Goal: Information Seeking & Learning: Learn about a topic

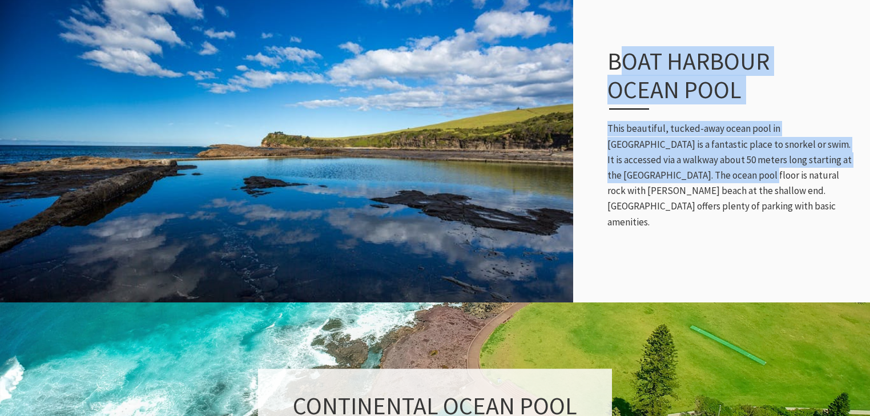
scroll to position [273, 696]
click at [687, 193] on div "Boat Harbour Ocean Pool This beautiful, tucked-away ocean pool in [GEOGRAPHIC_D…" at bounding box center [733, 138] width 274 height 229
click at [687, 193] on p "This beautiful, tucked-away ocean pool in [GEOGRAPHIC_DATA] is a fantastic plac…" at bounding box center [732, 175] width 251 height 108
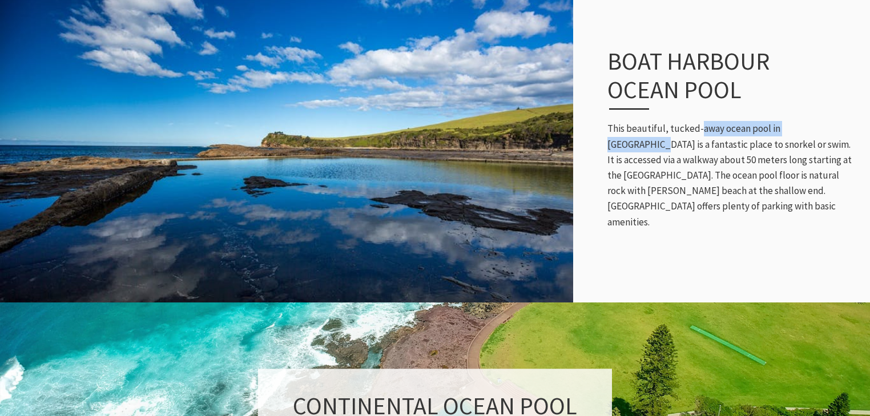
drag, startPoint x: 821, startPoint y: 133, endPoint x: 701, endPoint y: 143, distance: 120.2
click at [702, 142] on p "This beautiful, tucked-away ocean pool in [GEOGRAPHIC_DATA] is a fantastic plac…" at bounding box center [732, 175] width 251 height 108
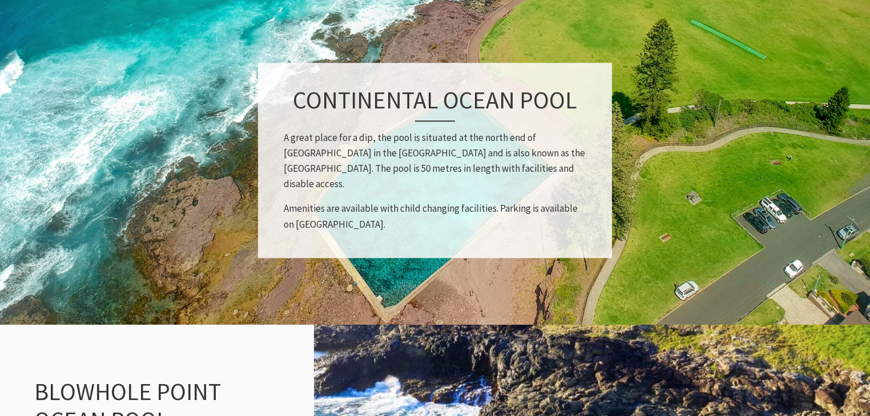
scroll to position [856, 0]
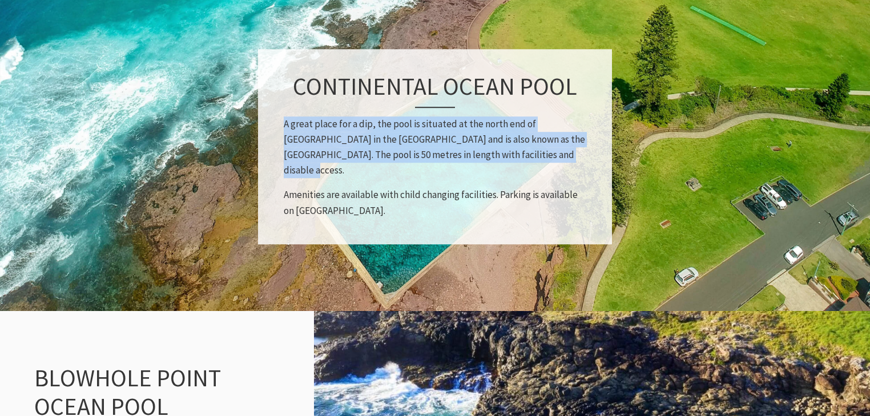
drag, startPoint x: 536, startPoint y: 167, endPoint x: 286, endPoint y: 132, distance: 252.4
click at [286, 132] on p "A great place for a dip, the pool is situated at the north end of [GEOGRAPHIC_D…" at bounding box center [435, 147] width 302 height 62
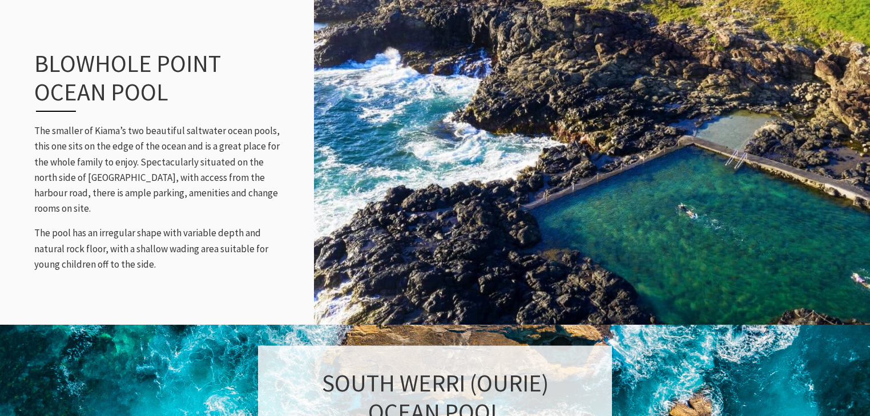
scroll to position [1176, 0]
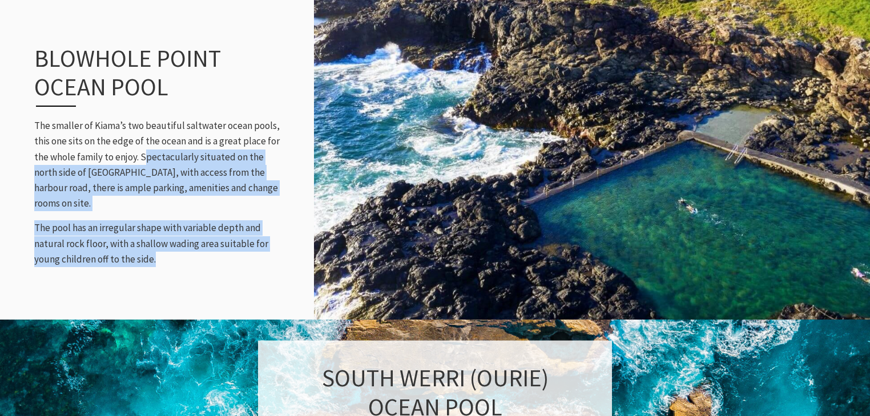
drag, startPoint x: 147, startPoint y: 162, endPoint x: 195, endPoint y: 251, distance: 101.1
click at [195, 251] on div "[GEOGRAPHIC_DATA] The smaller of Kiama’s two beautiful saltwater ocean pools, t…" at bounding box center [160, 155] width 274 height 269
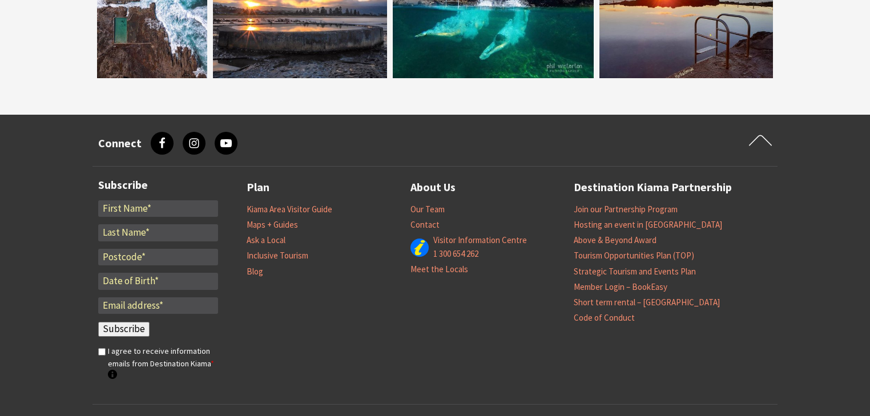
scroll to position [2130, 0]
